Goal: Transaction & Acquisition: Purchase product/service

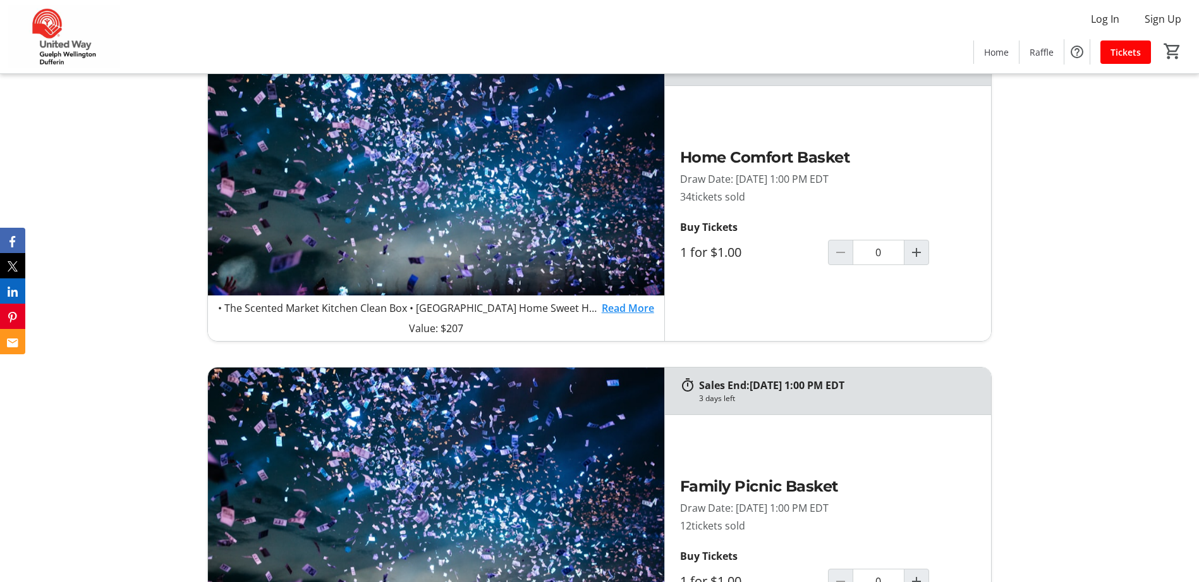
scroll to position [1138, 0]
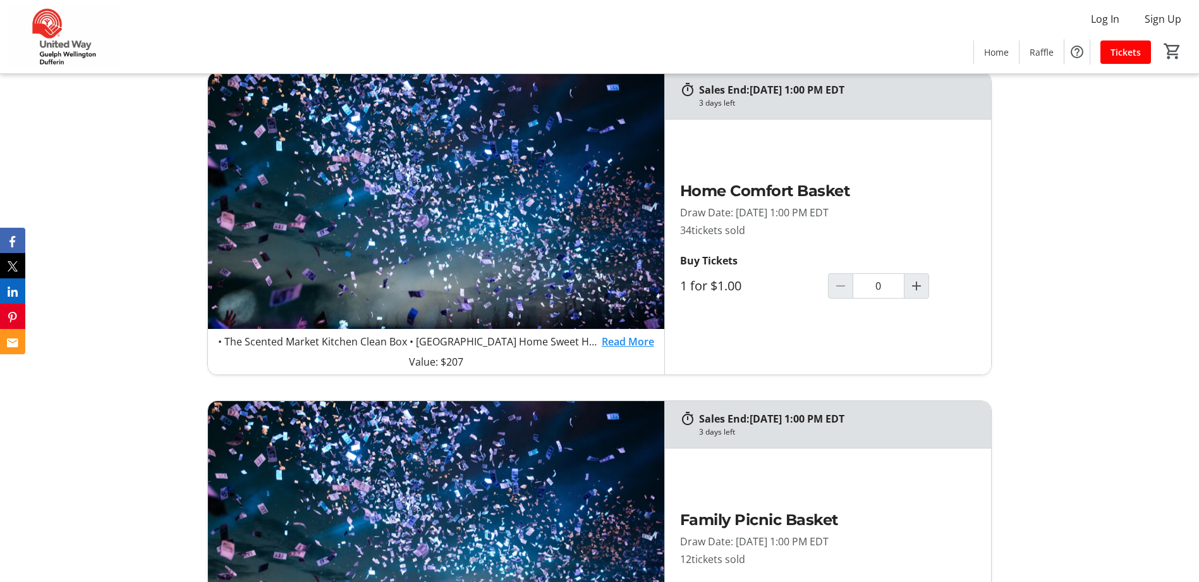
click at [622, 337] on link "Read More" at bounding box center [628, 341] width 52 height 15
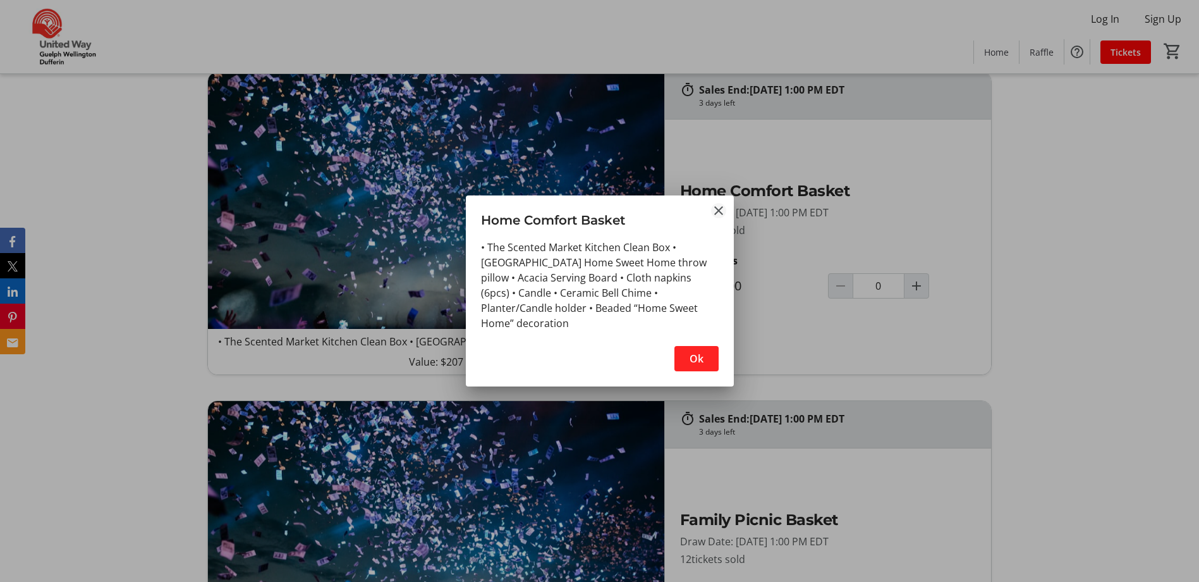
click at [718, 214] on mat-icon "Close" at bounding box center [718, 210] width 15 height 15
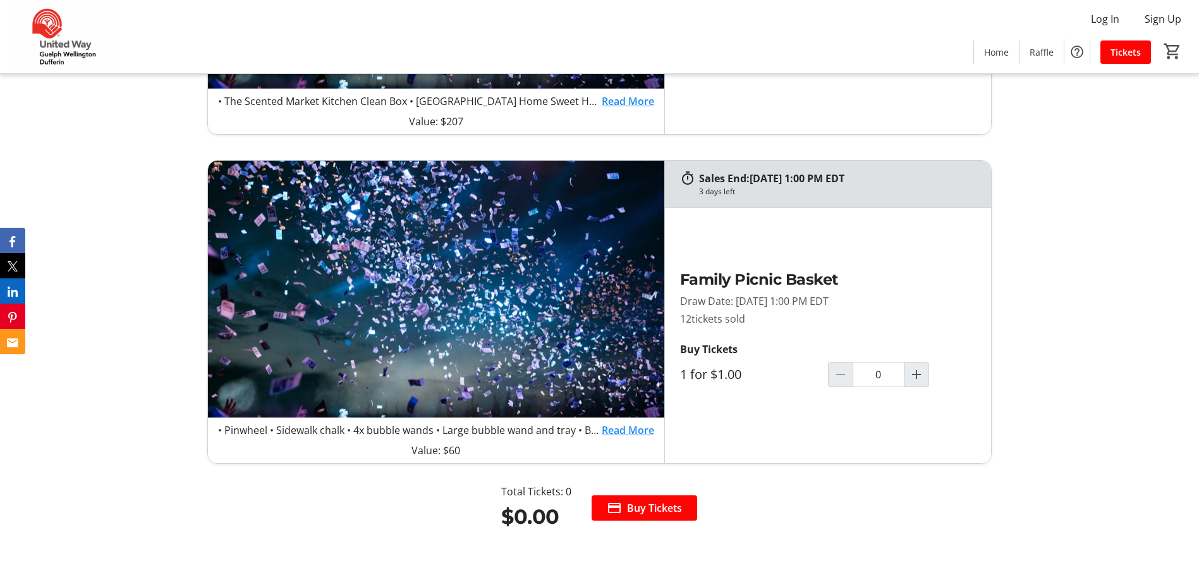
scroll to position [1391, 0]
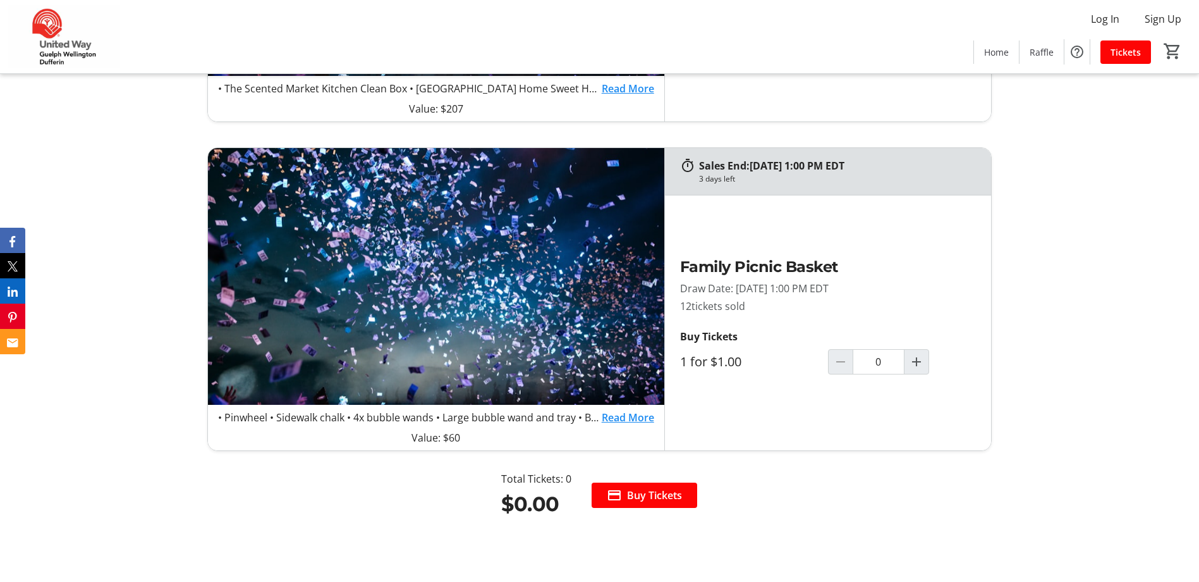
click at [641, 417] on link "Read More" at bounding box center [628, 417] width 52 height 15
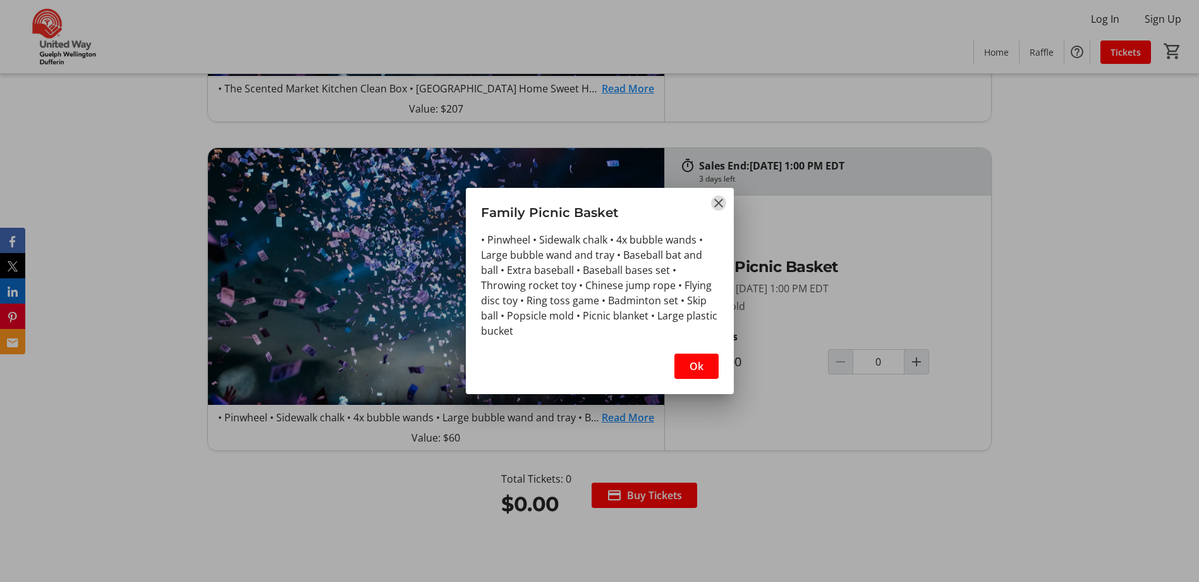
click at [715, 199] on mat-icon "Close" at bounding box center [718, 202] width 15 height 15
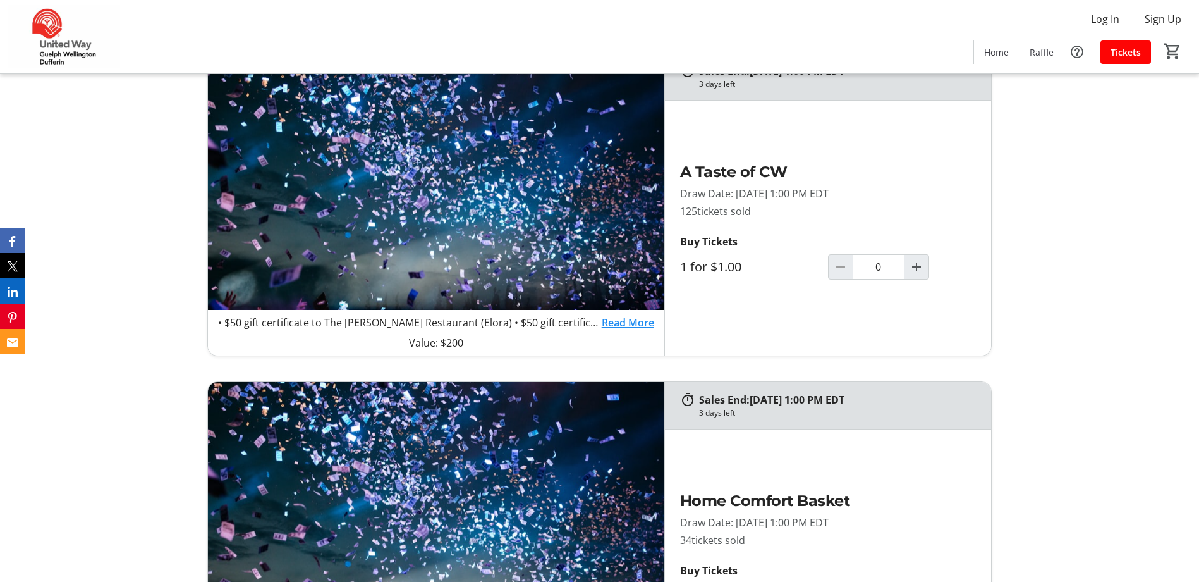
scroll to position [822, 0]
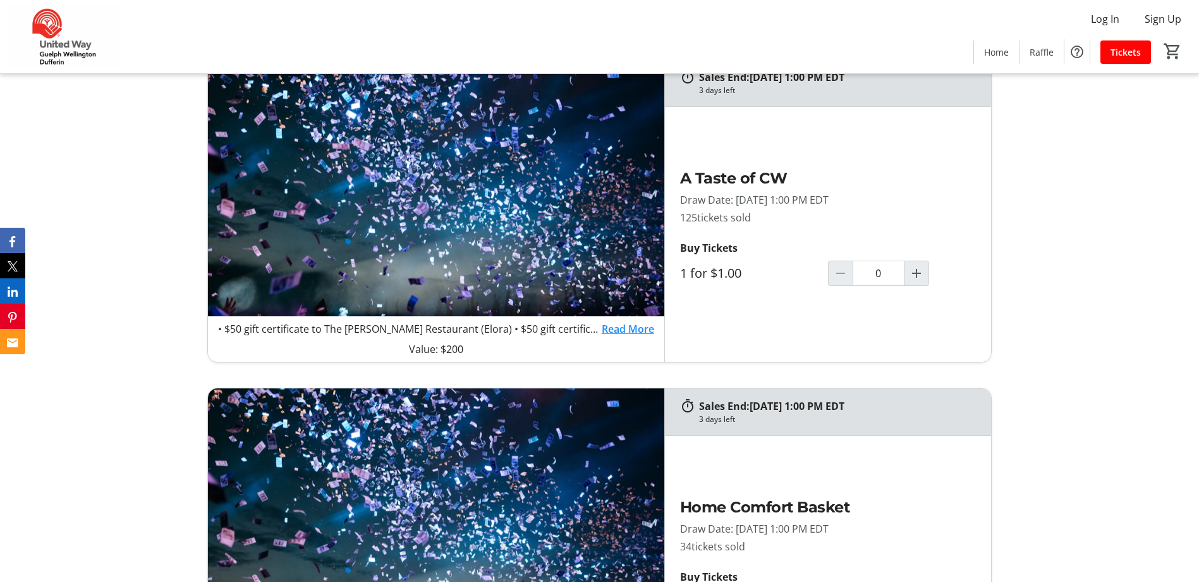
click at [620, 329] on link "Read More" at bounding box center [628, 328] width 52 height 15
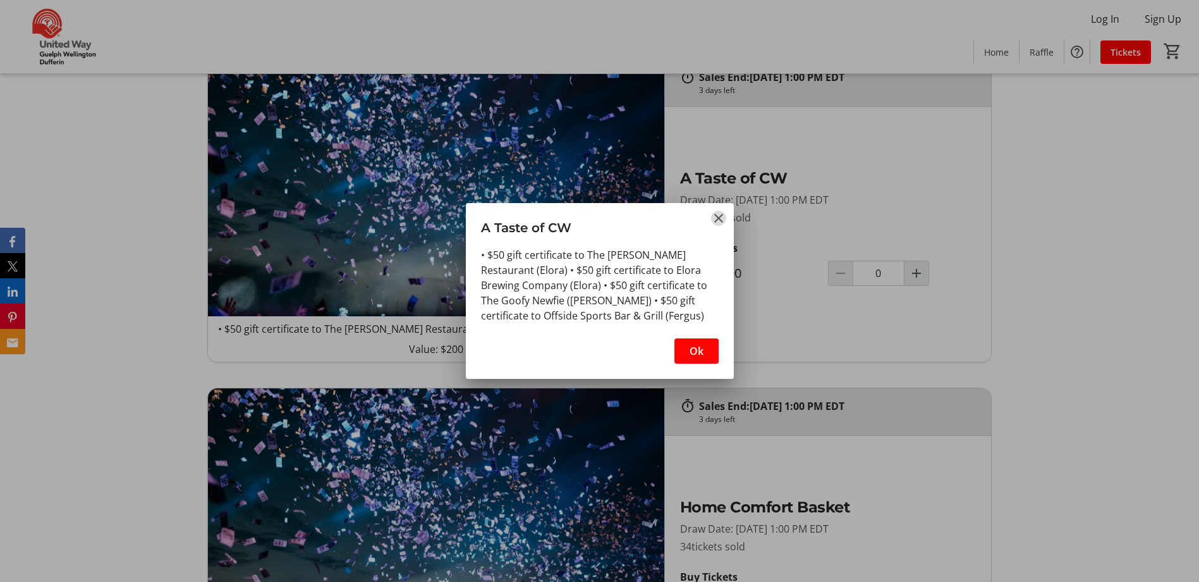
click at [723, 216] on mat-icon "Close" at bounding box center [718, 218] width 15 height 15
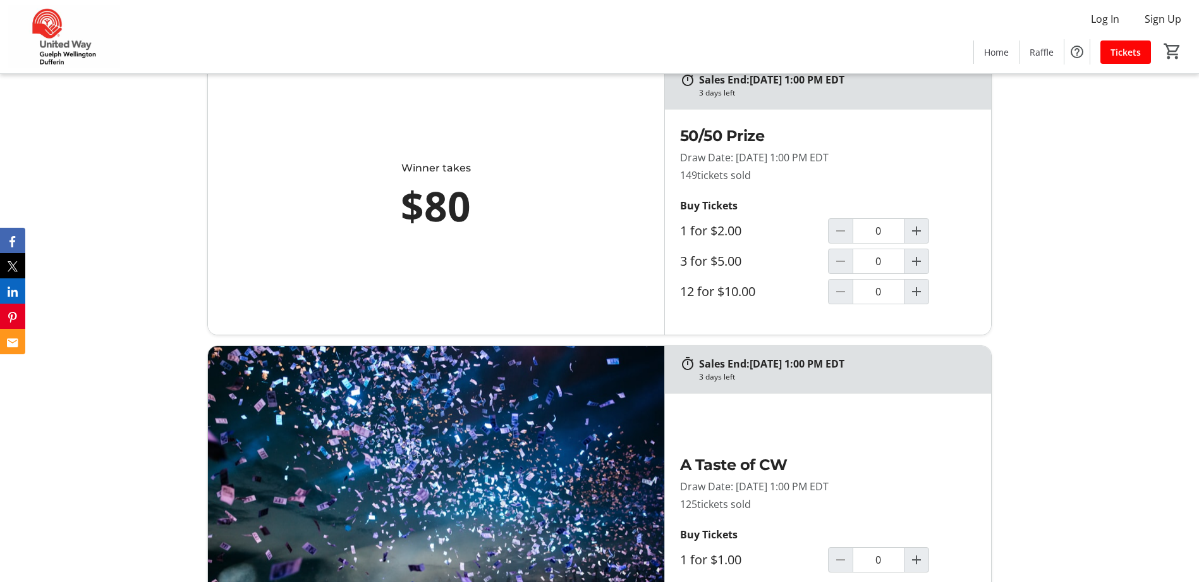
scroll to position [506, 0]
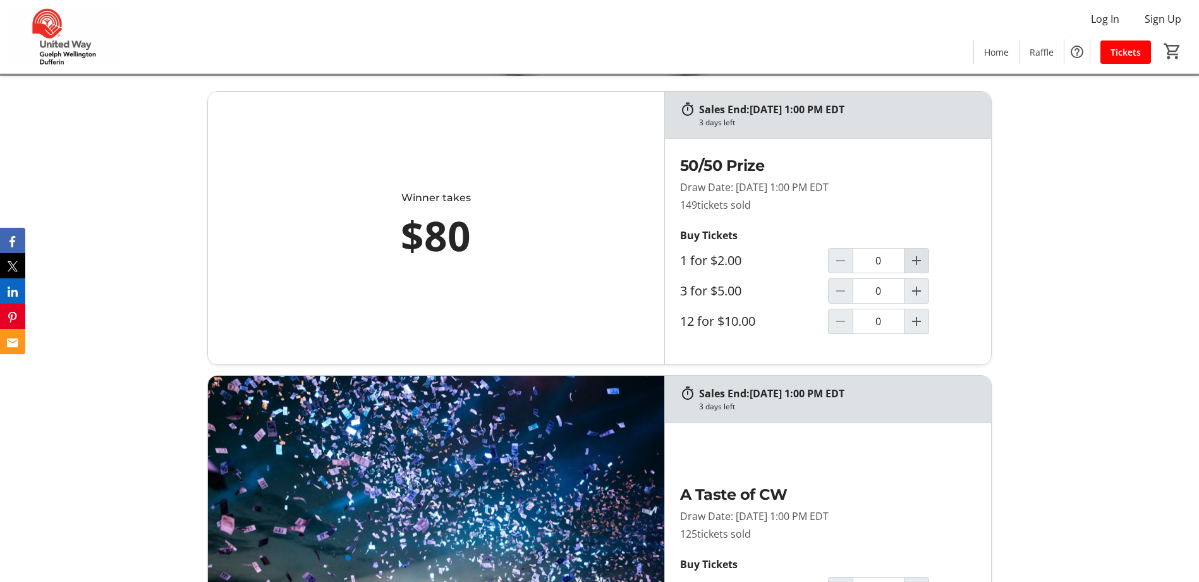
click at [920, 260] on mat-icon "Increment by one" at bounding box center [916, 260] width 15 height 15
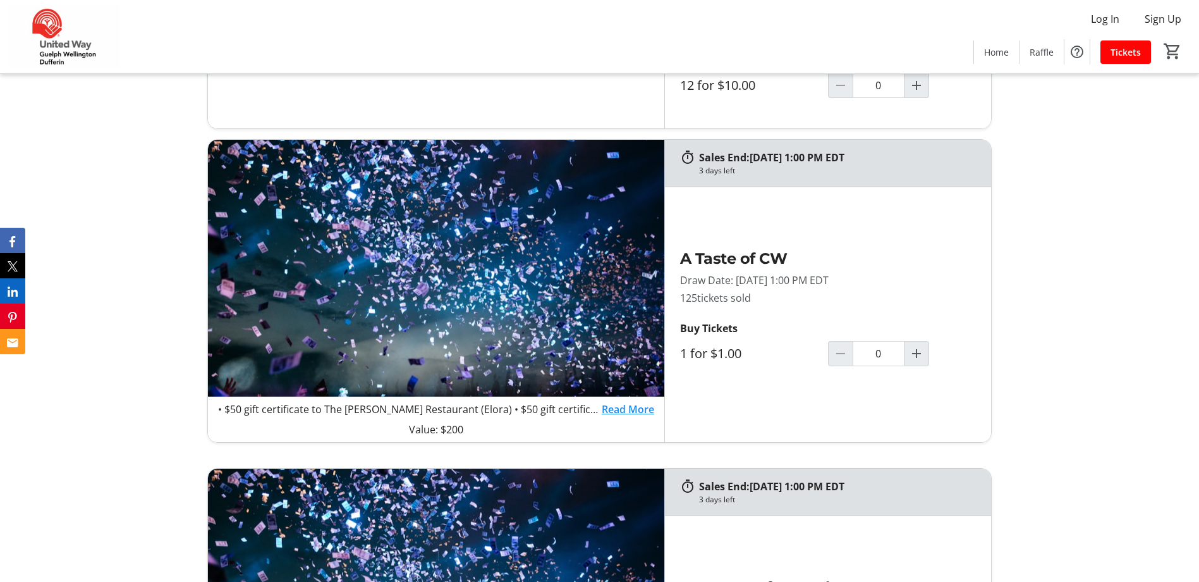
scroll to position [759, 0]
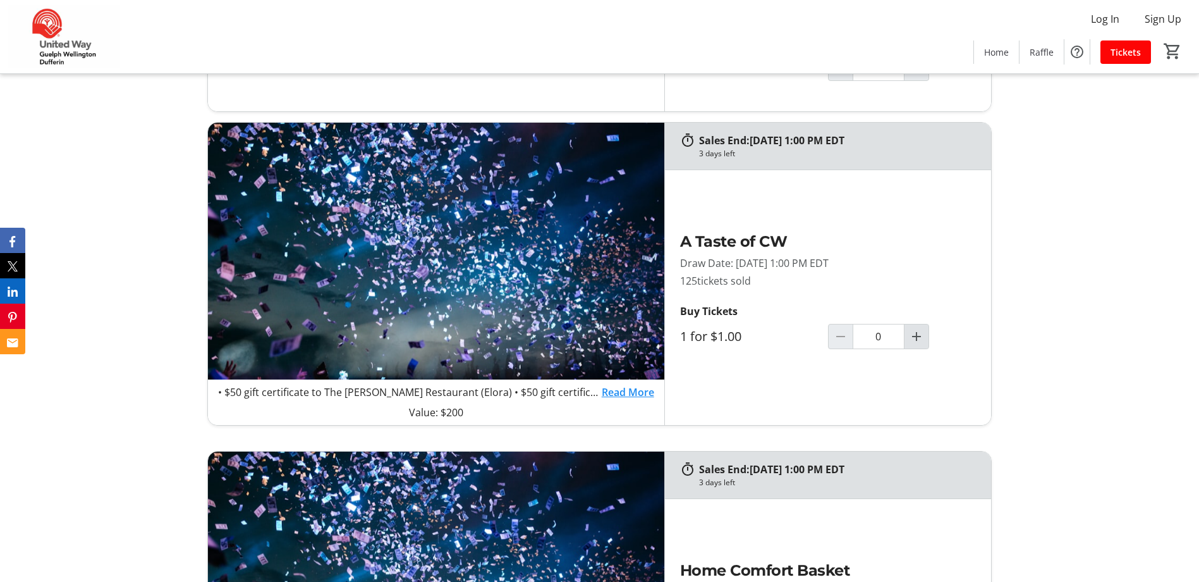
type input "1"
click at [923, 338] on mat-icon "Increment by one" at bounding box center [916, 336] width 15 height 15
type input "1"
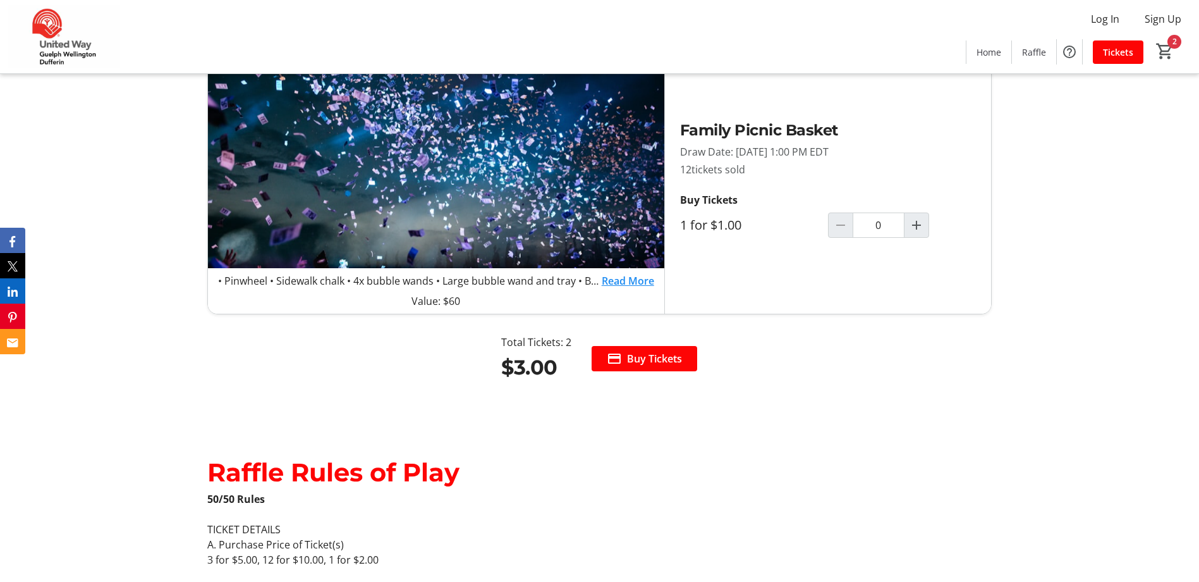
scroll to position [1581, 0]
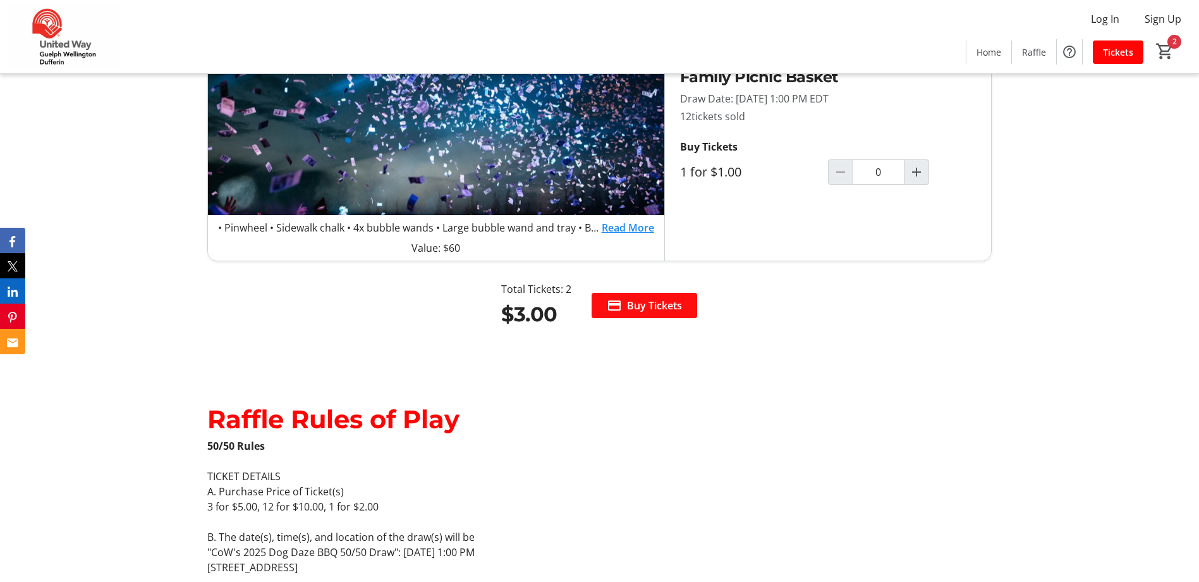
click at [670, 309] on span "Buy Tickets" at bounding box center [654, 305] width 55 height 15
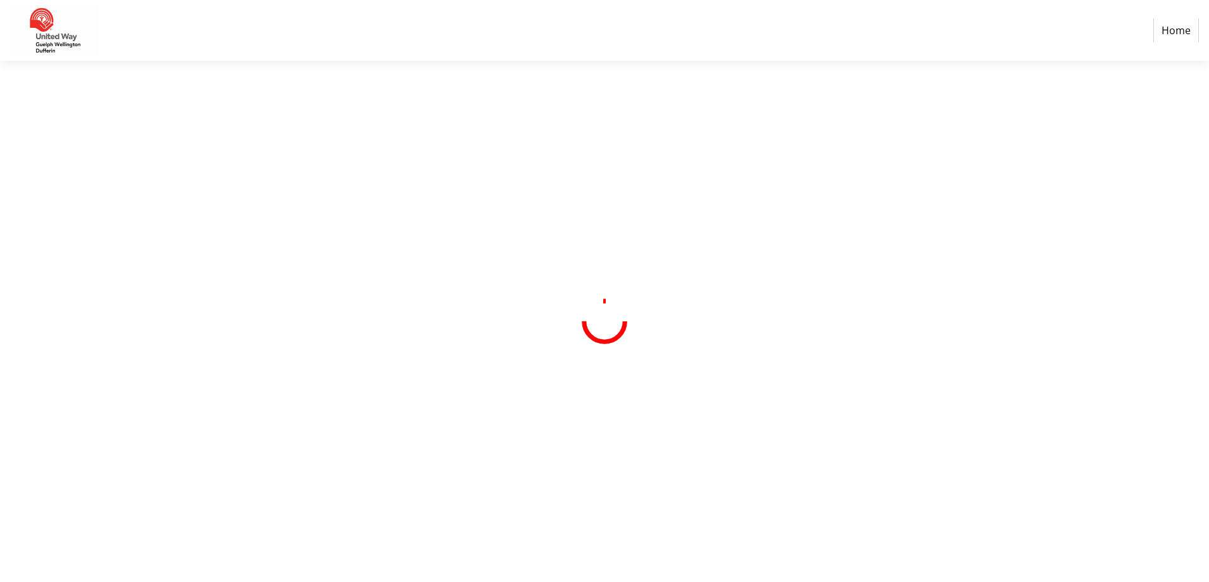
select select "CA"
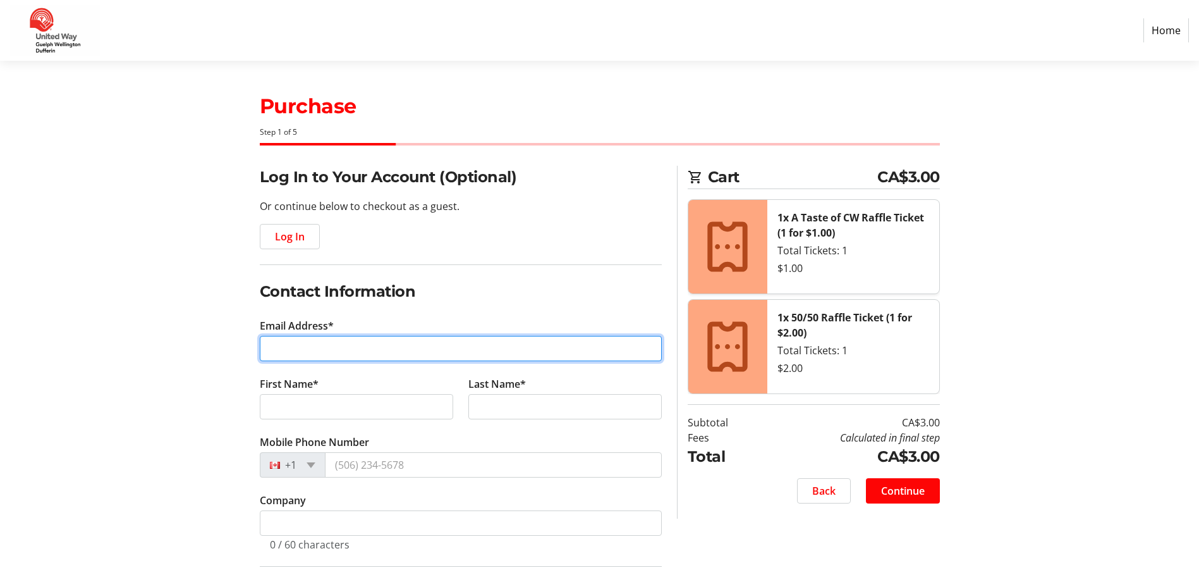
click at [318, 351] on input "Email Address*" at bounding box center [461, 348] width 402 height 25
type input "[EMAIL_ADDRESS][DOMAIN_NAME]"
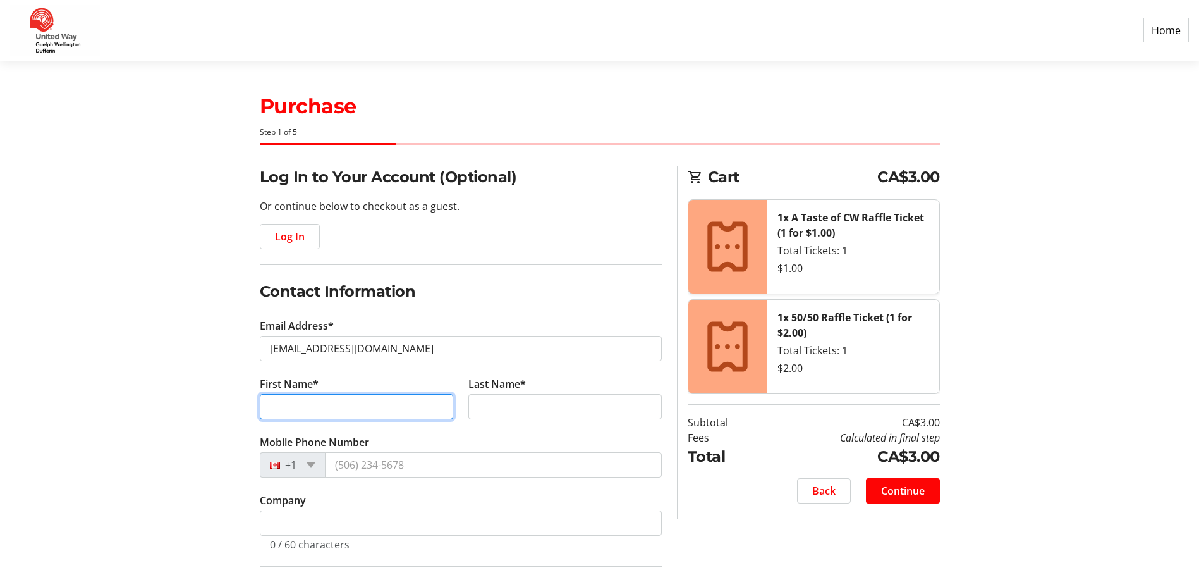
type input "[PERSON_NAME]"
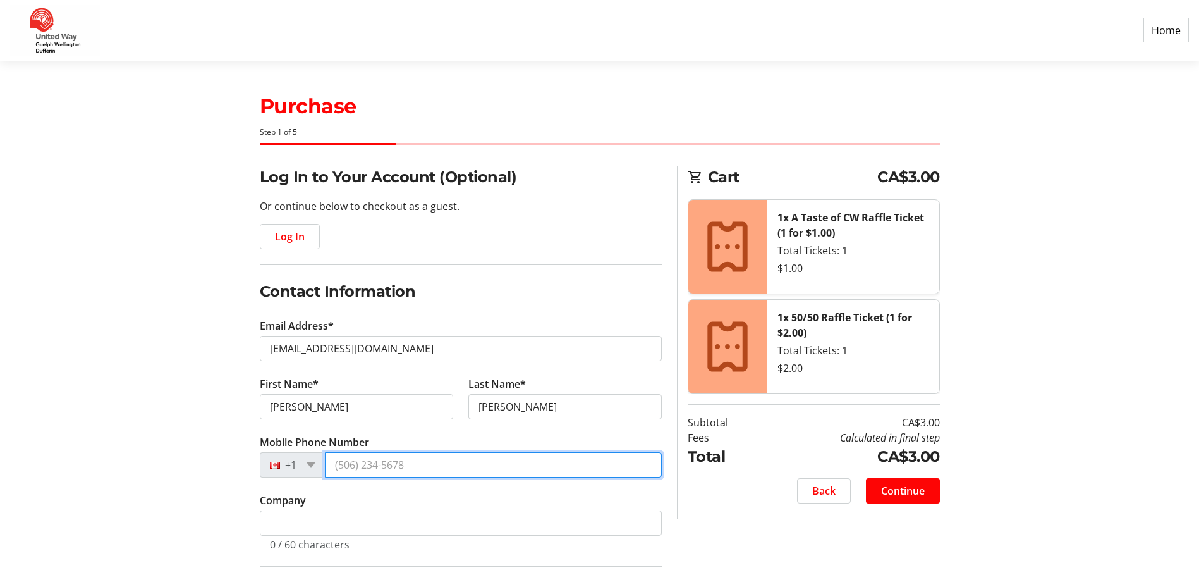
type input "[PHONE_NUMBER]"
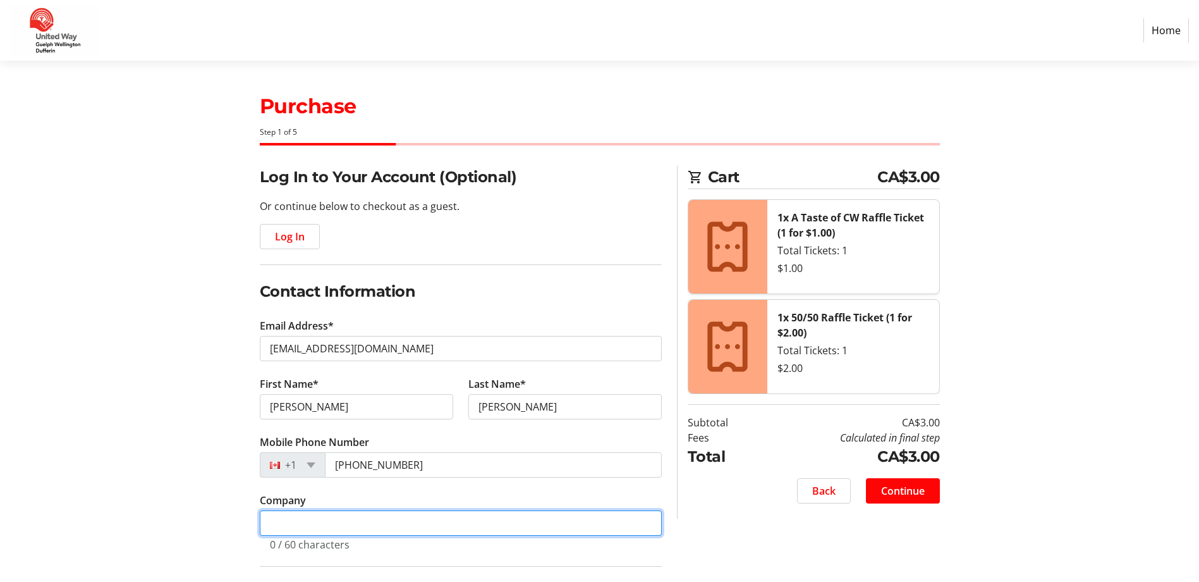
type input "County of [GEOGRAPHIC_DATA]"
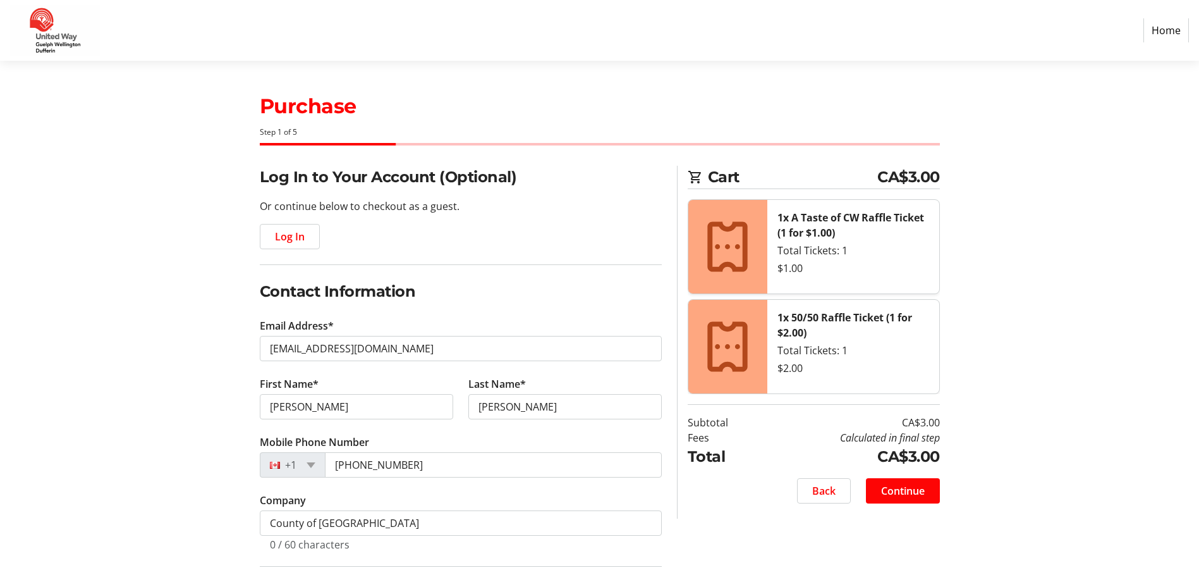
type input "[STREET_ADDRESS]"
type input "[GEOGRAPHIC_DATA]"
select select "ON"
type input "N3H3L2"
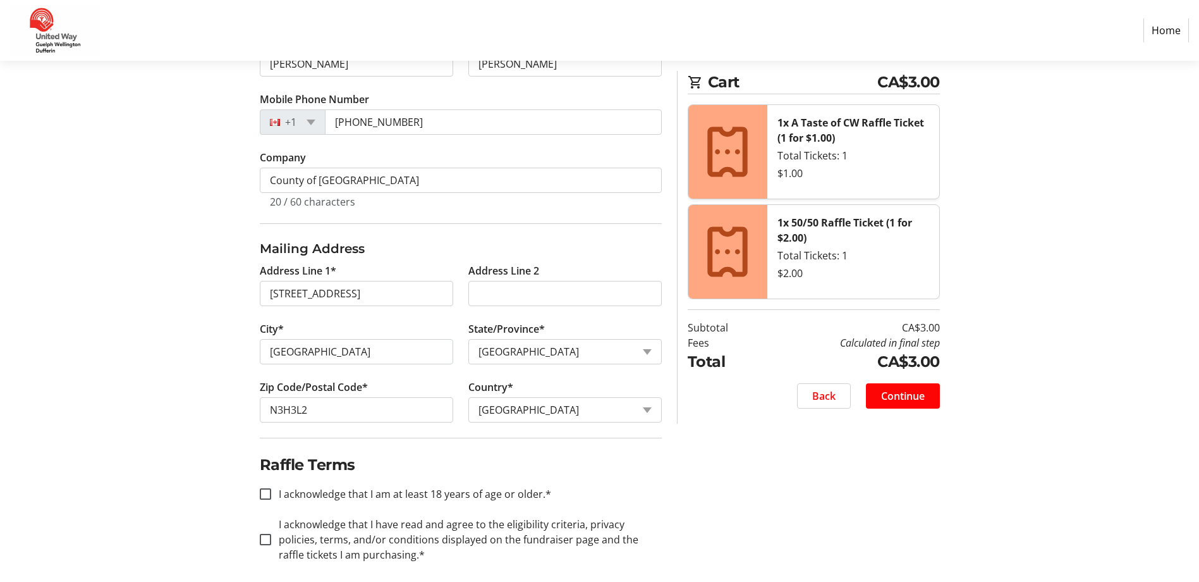
scroll to position [353, 0]
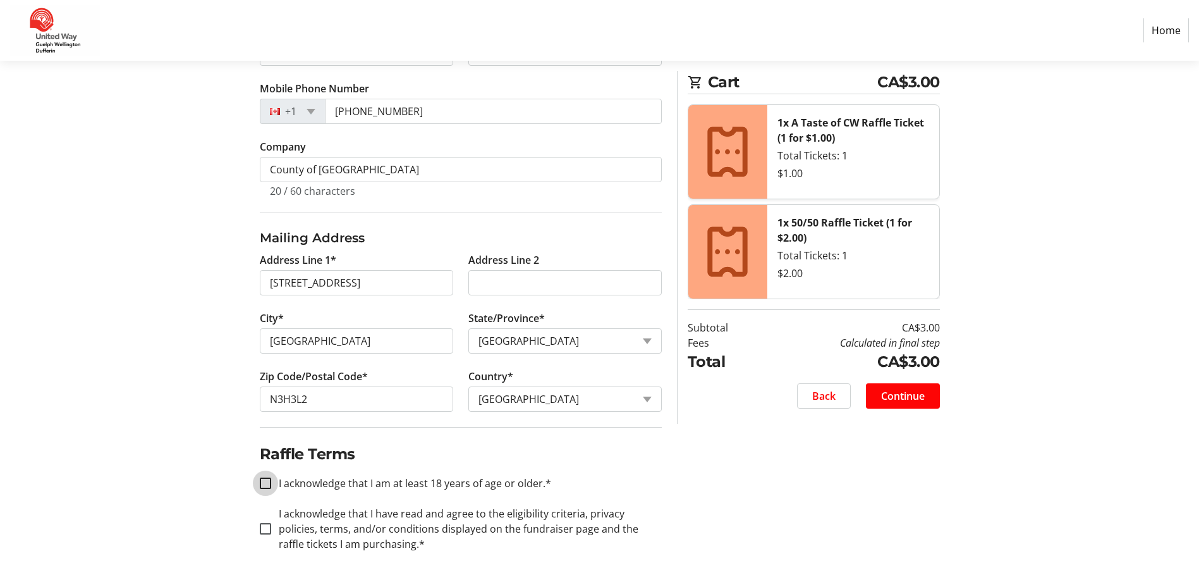
click at [271, 484] on input "I acknowledge that I am at least 18 years of age or older.*" at bounding box center [265, 482] width 11 height 11
checkbox input "true"
click at [268, 529] on input "I acknowledge that I have read and agree to the eligibility criteria, privacy p…" at bounding box center [265, 528] width 11 height 11
checkbox input "true"
click at [914, 393] on span "Continue" at bounding box center [903, 395] width 44 height 15
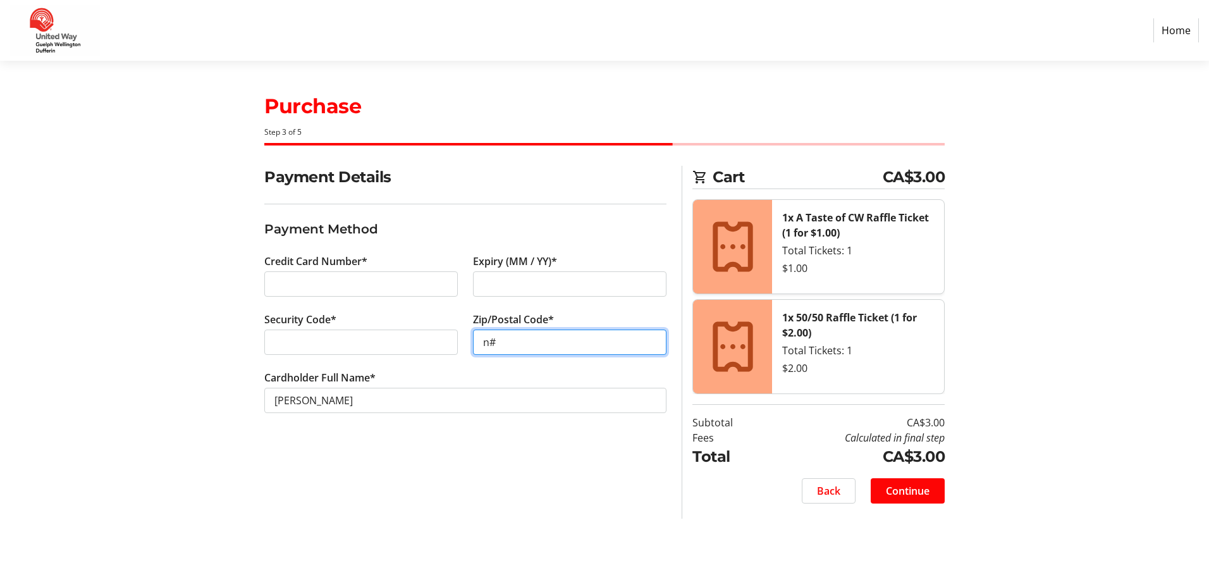
type input "n"
type input "N3H 3L2"
click at [925, 492] on span "Continue" at bounding box center [908, 490] width 44 height 15
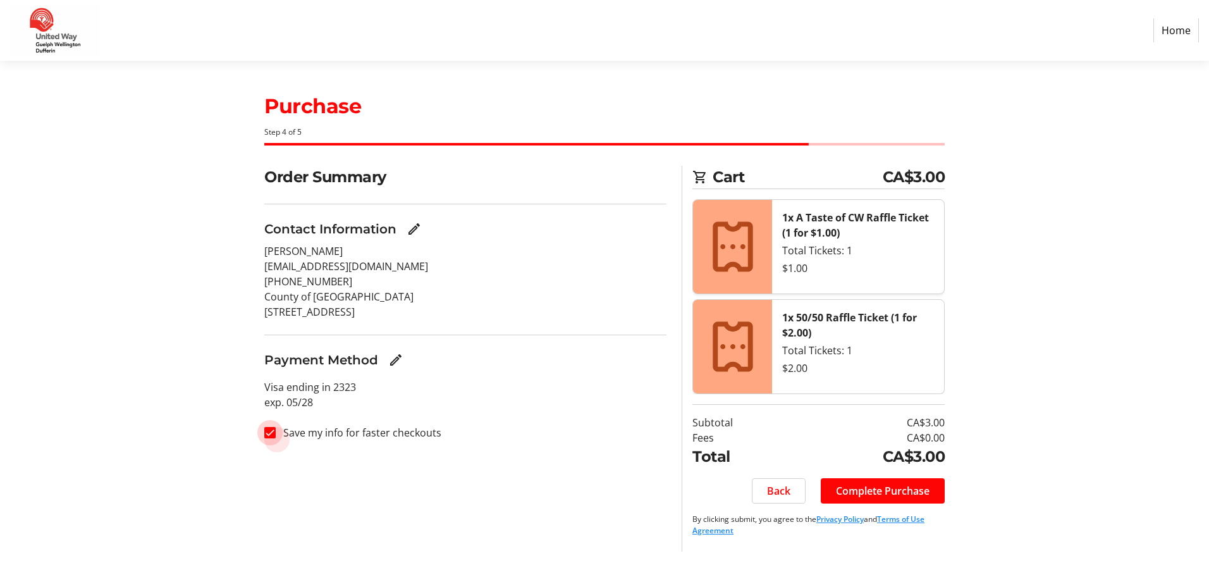
click at [270, 434] on input "Save my info for faster checkouts" at bounding box center [269, 432] width 11 height 11
checkbox input "false"
click at [907, 489] on span "Complete Purchase" at bounding box center [883, 490] width 94 height 15
